Goal: Task Accomplishment & Management: Manage account settings

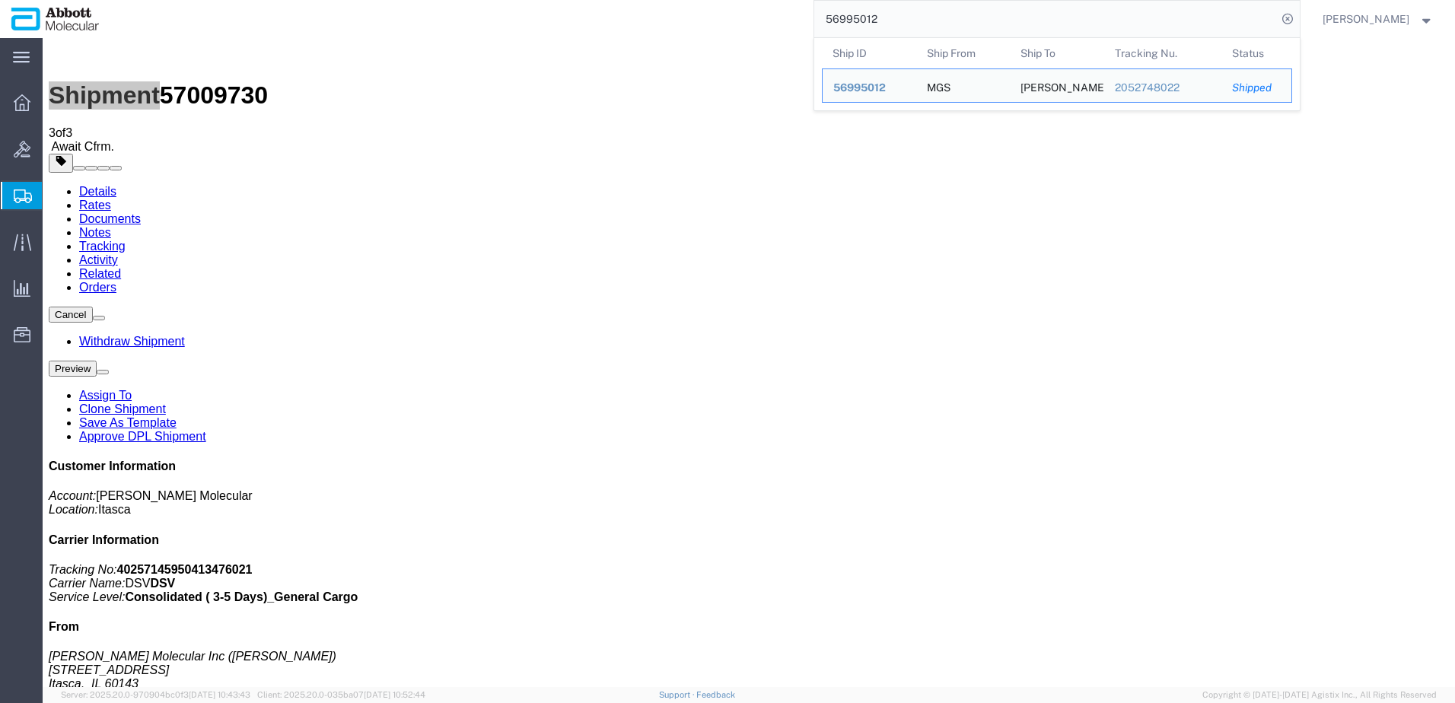
drag, startPoint x: 919, startPoint y: 18, endPoint x: 796, endPoint y: 17, distance: 123.3
click at [796, 17] on div "56995012 Ship ID Ship From Ship To Tracking Nu. Status Ship ID 56995012 Ship Fr…" at bounding box center [705, 19] width 1190 height 38
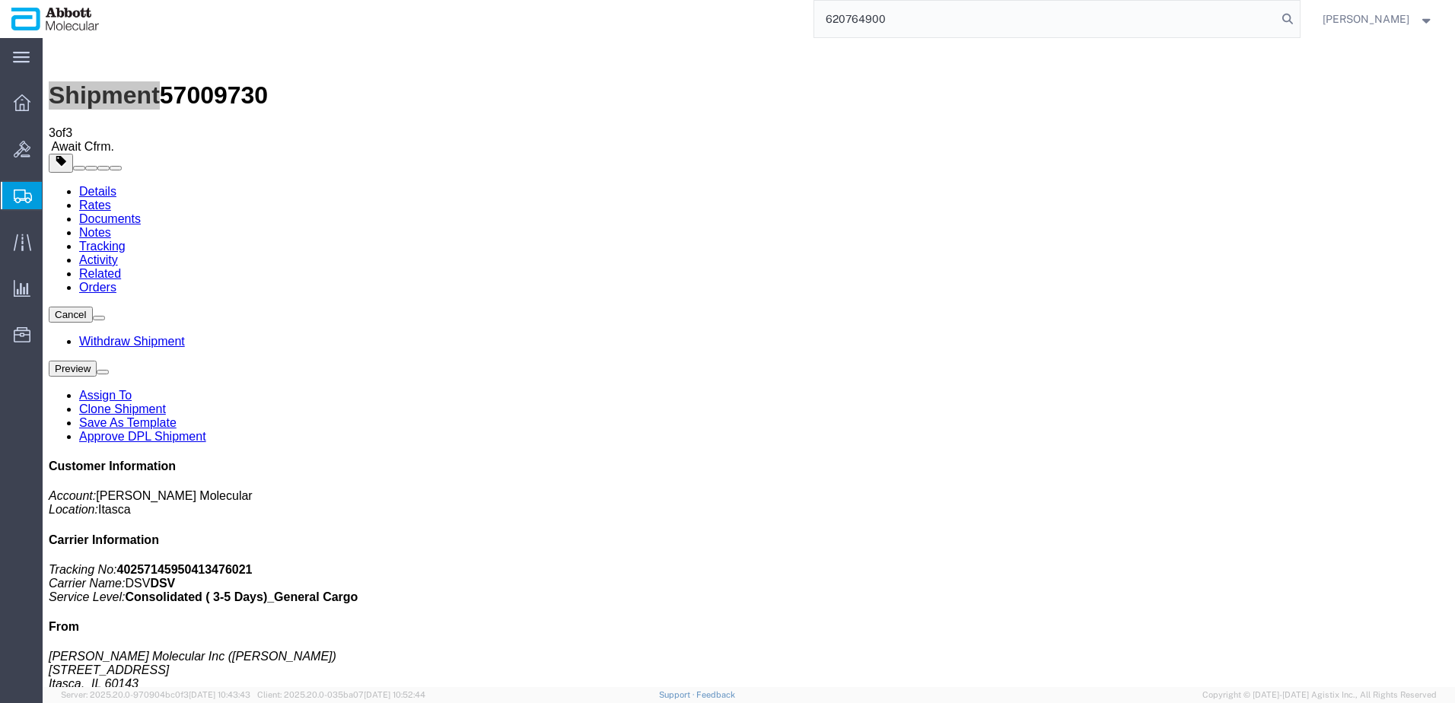
type input "620764900"
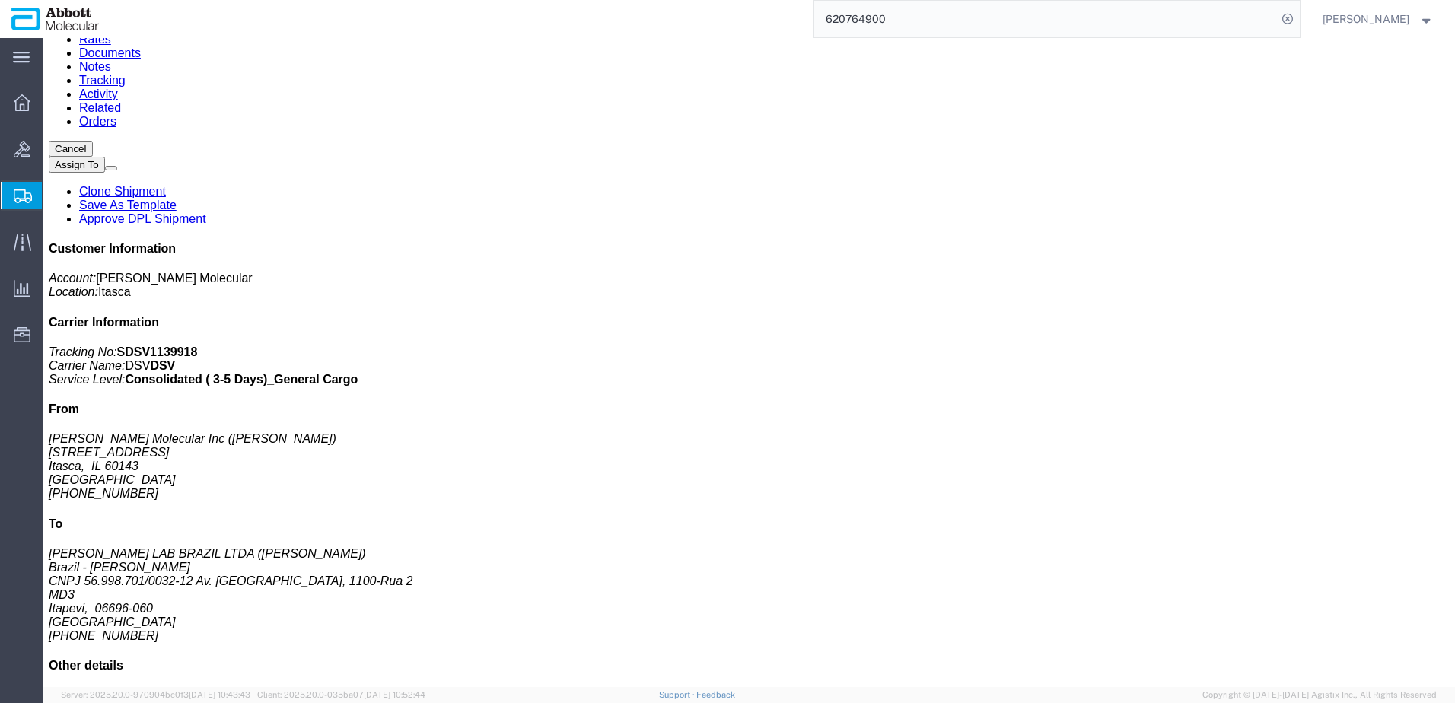
scroll to position [228, 0]
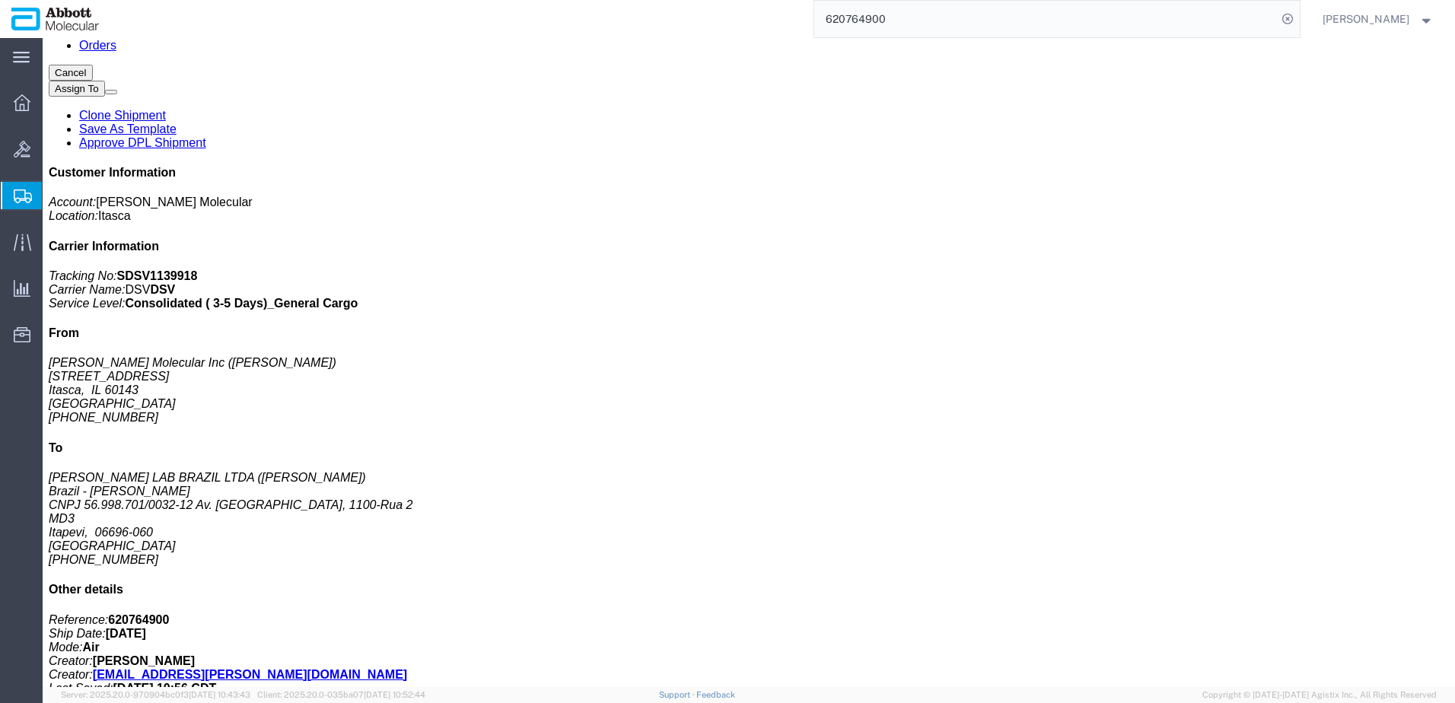
click span "button"
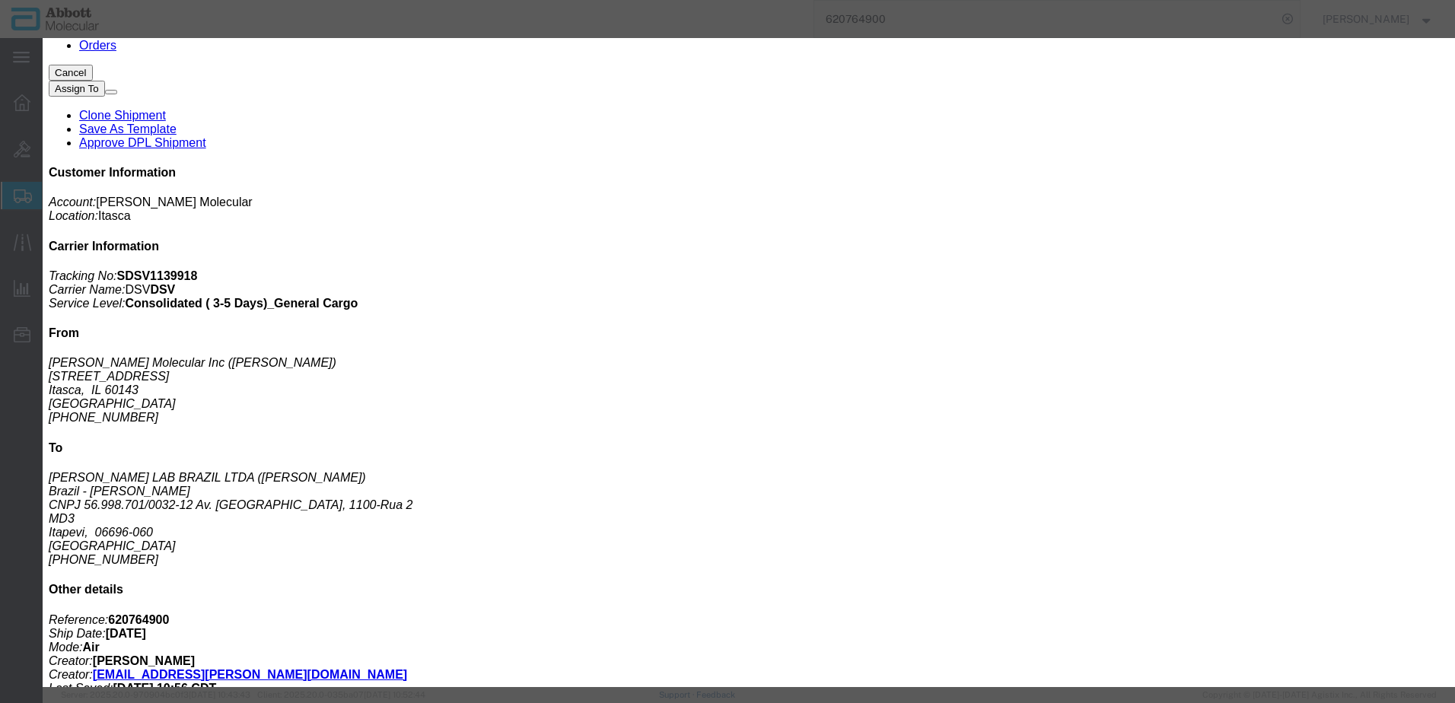
type input "AMBIENT"
drag, startPoint x: 658, startPoint y: 142, endPoint x: 610, endPoint y: 144, distance: 48.0
click div "Number 4"
type input "6"
click div "Devices Add device"
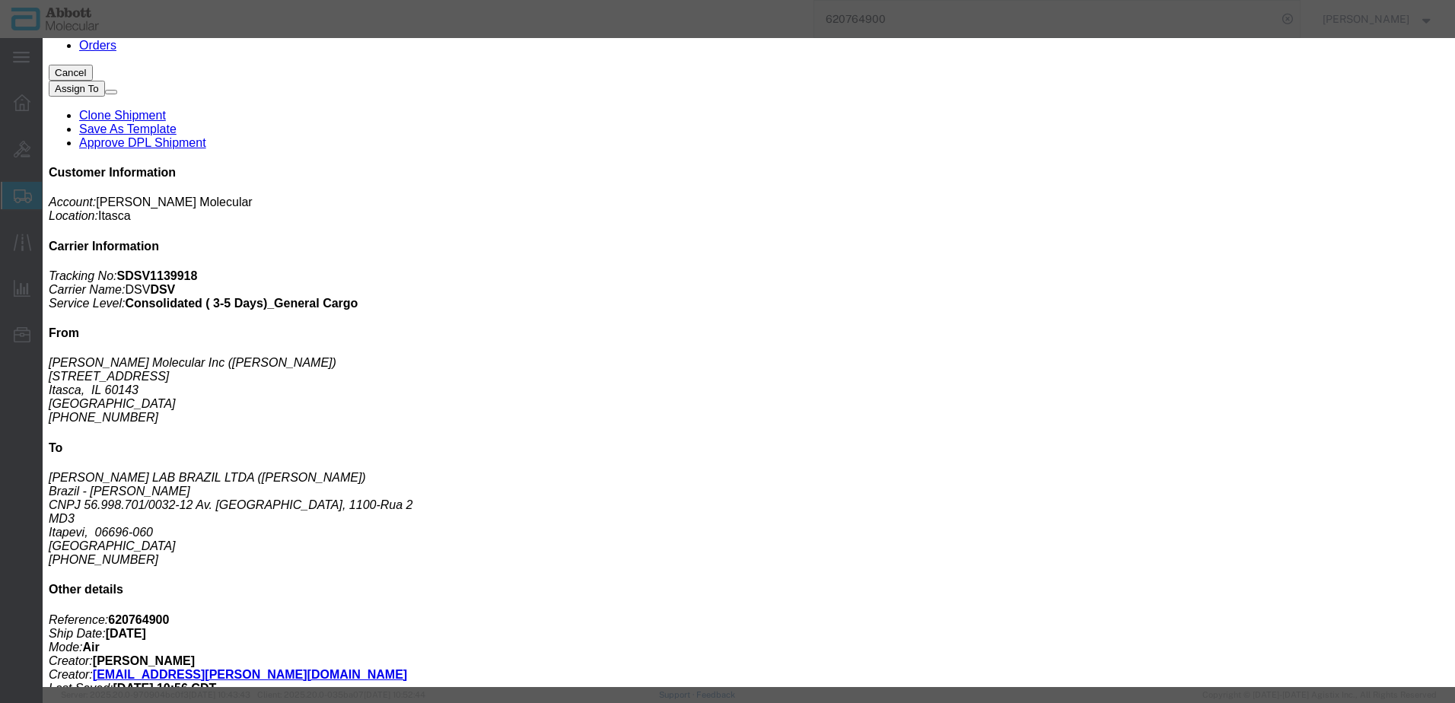
click button "Save"
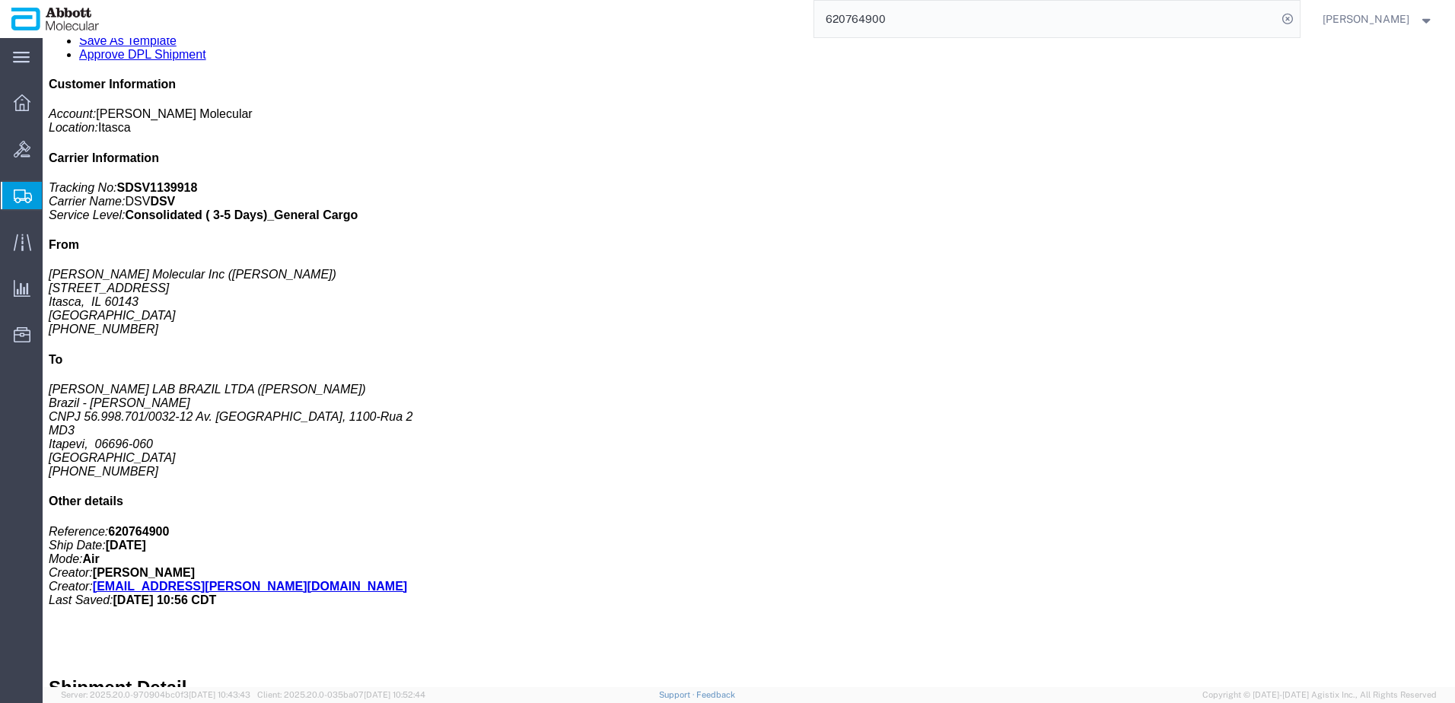
scroll to position [304, 0]
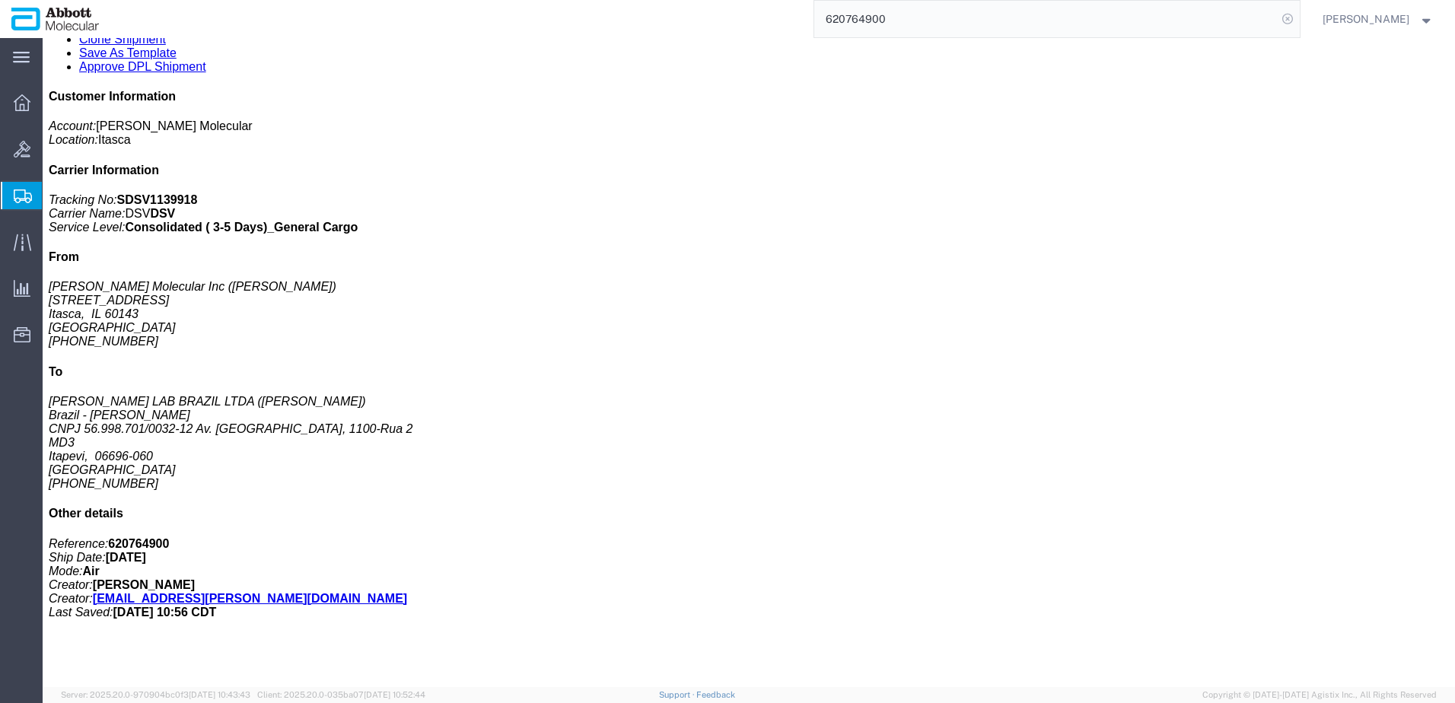
click at [1298, 14] on icon at bounding box center [1287, 18] width 21 height 21
click at [1298, 18] on icon at bounding box center [1287, 18] width 21 height 21
type input "620748124"
